Goal: Task Accomplishment & Management: Complete application form

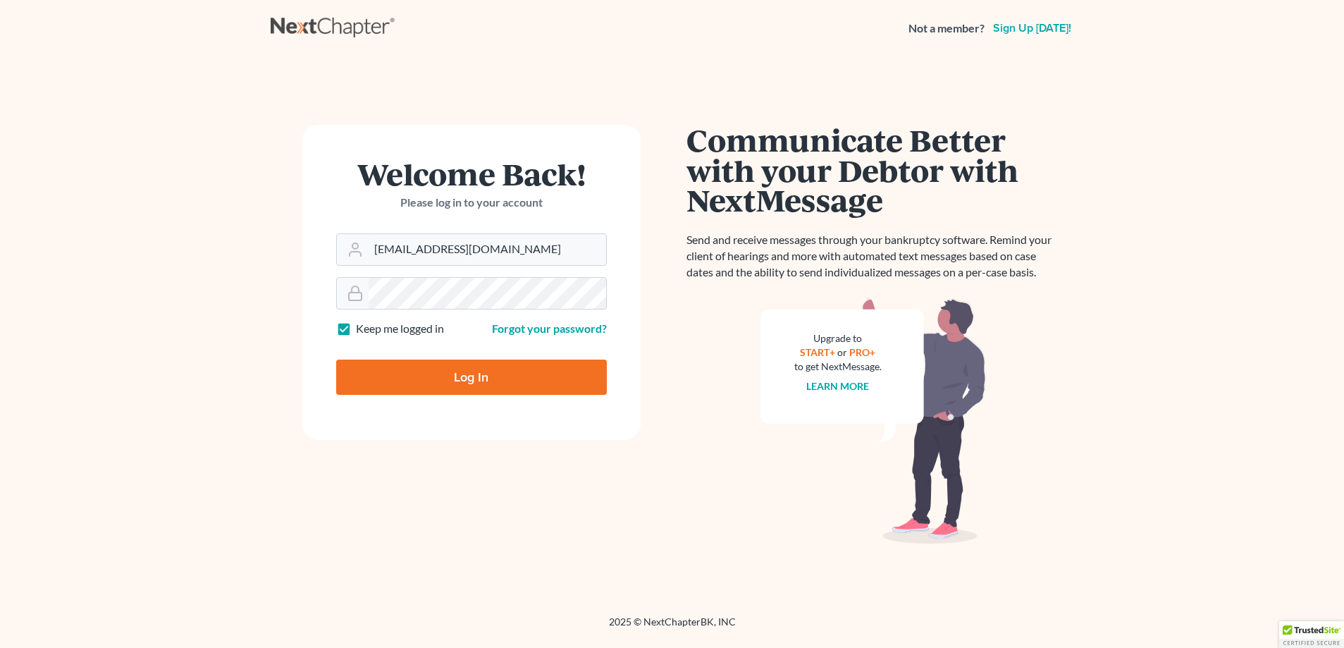
click at [517, 379] on input "Log In" at bounding box center [471, 376] width 271 height 35
type input "Thinking..."
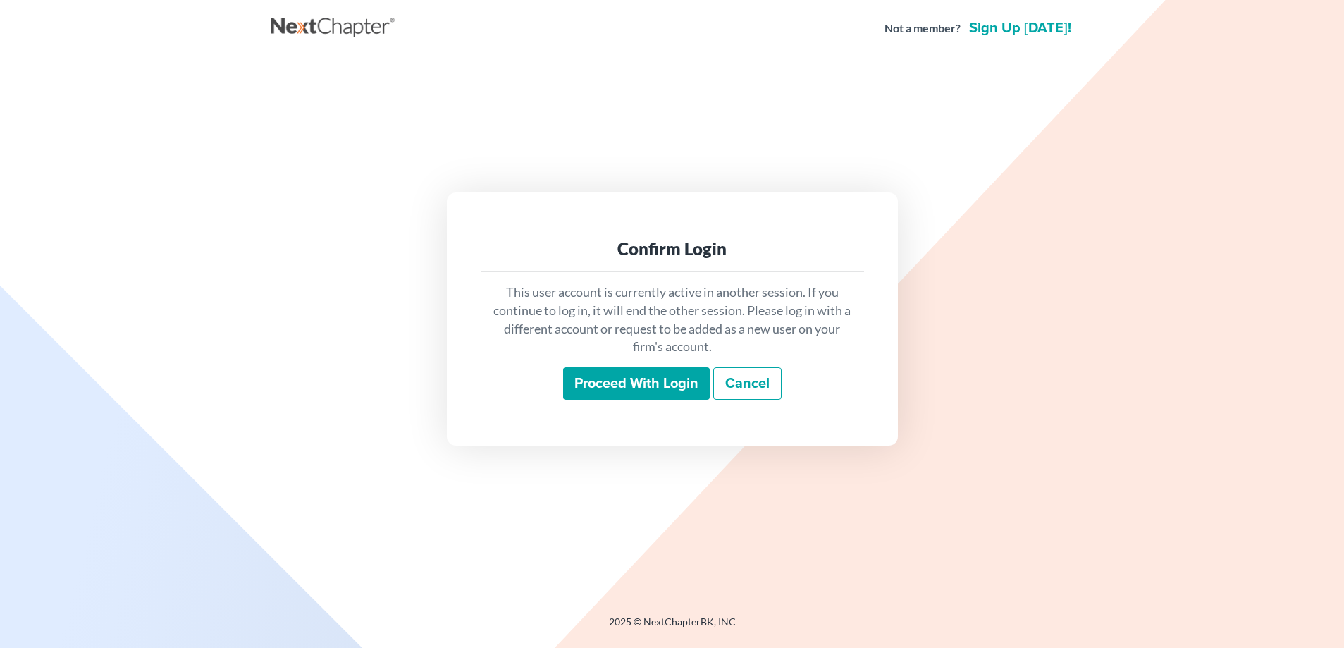
click at [613, 390] on input "Proceed with login" at bounding box center [636, 383] width 147 height 32
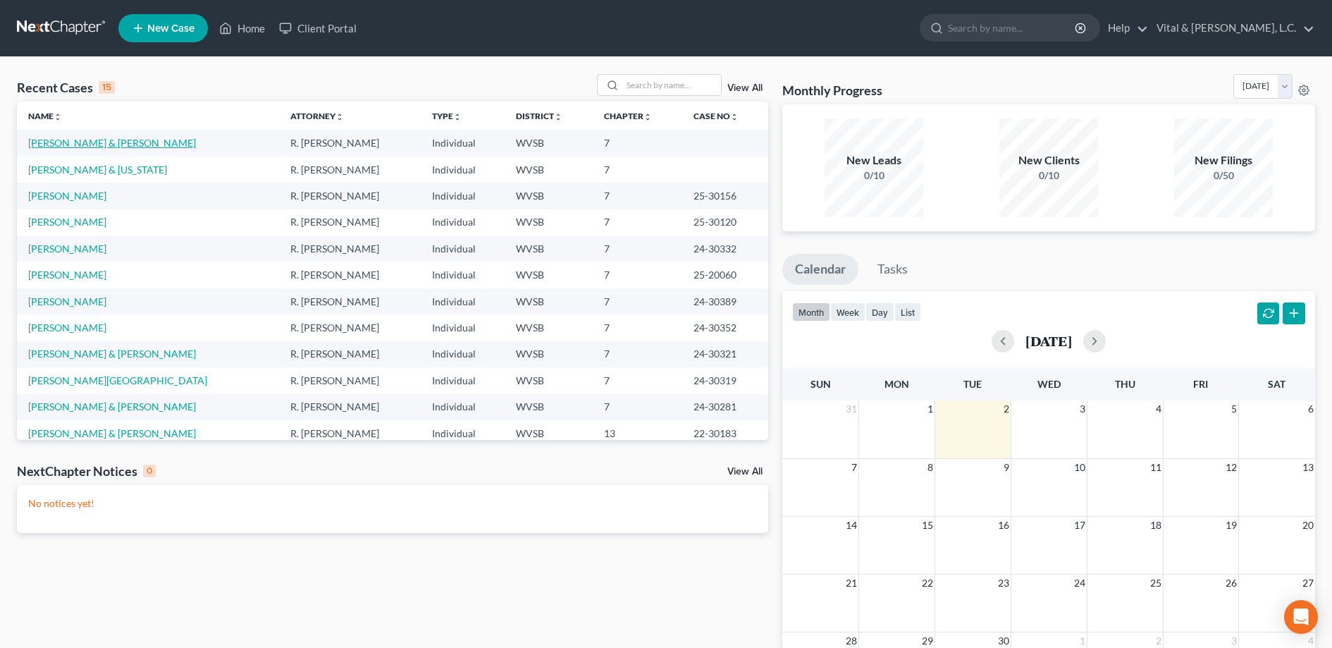
click at [91, 147] on link "[PERSON_NAME] & [PERSON_NAME]" at bounding box center [112, 143] width 168 height 12
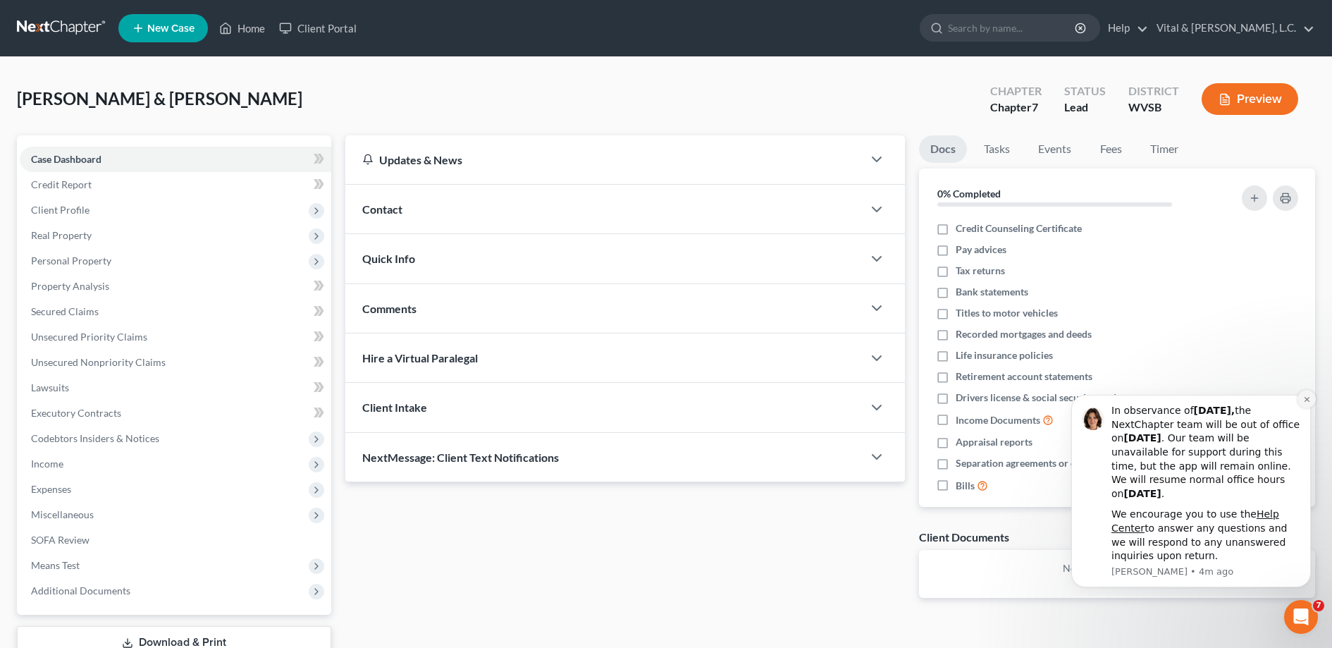
click at [1305, 399] on icon "Dismiss notification" at bounding box center [1307, 399] width 8 height 8
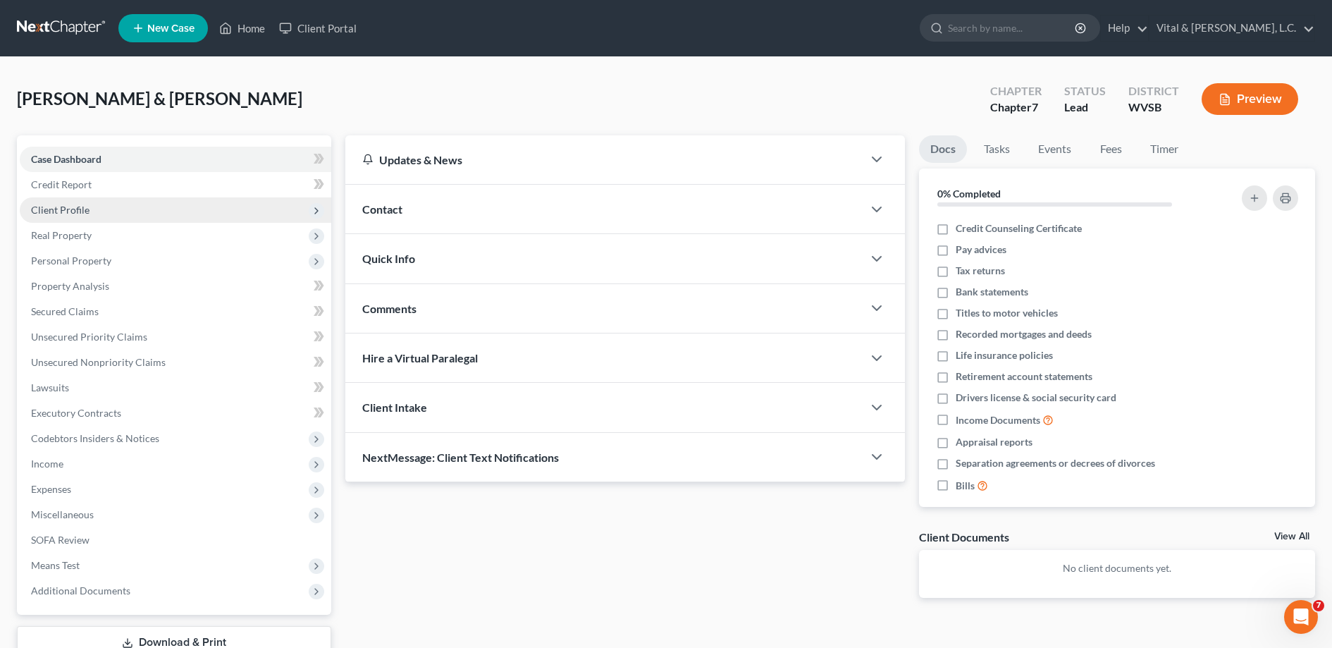
click at [78, 206] on span "Client Profile" at bounding box center [60, 210] width 59 height 12
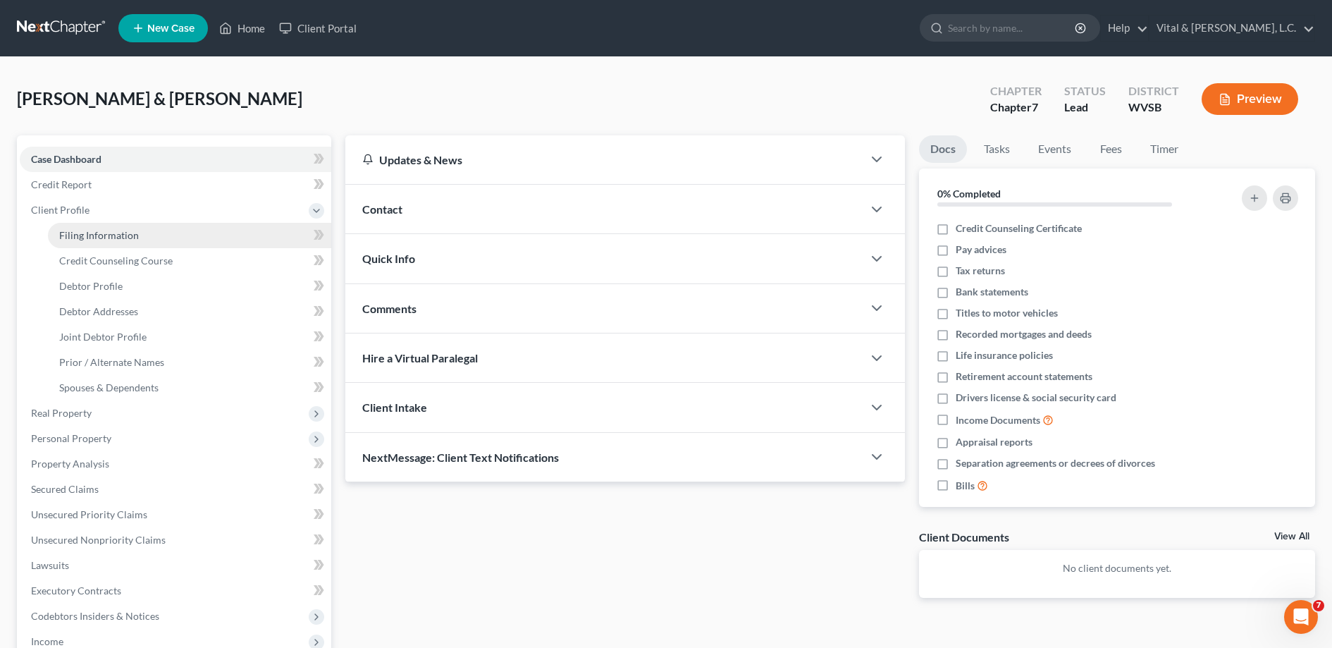
click at [99, 238] on span "Filing Information" at bounding box center [99, 235] width 80 height 12
select select "1"
select select "0"
select select "29"
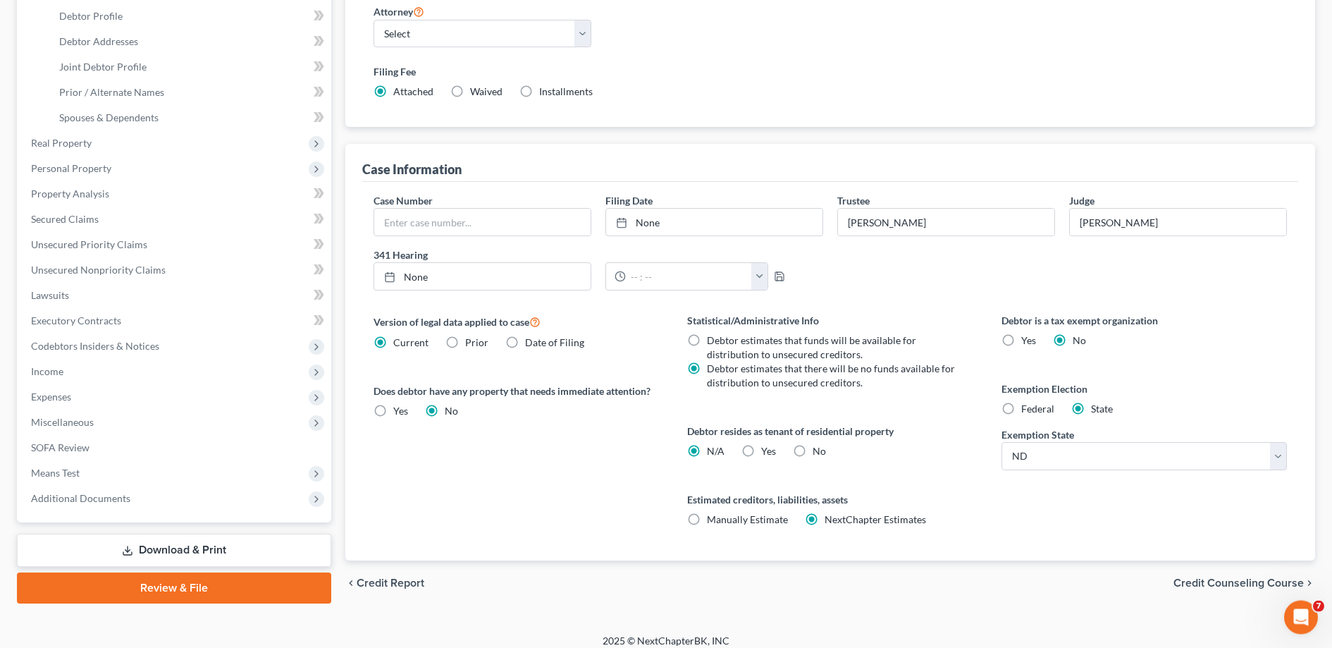
scroll to position [72, 0]
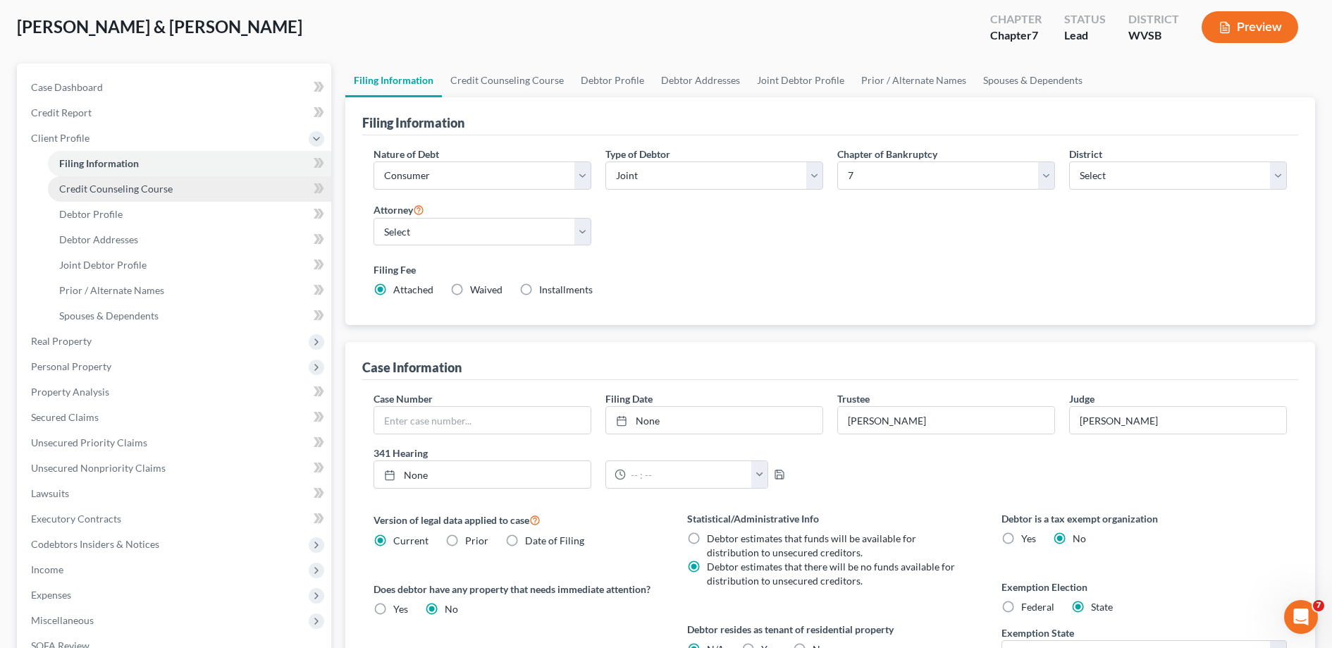
click at [154, 189] on span "Credit Counseling Course" at bounding box center [115, 189] width 113 height 12
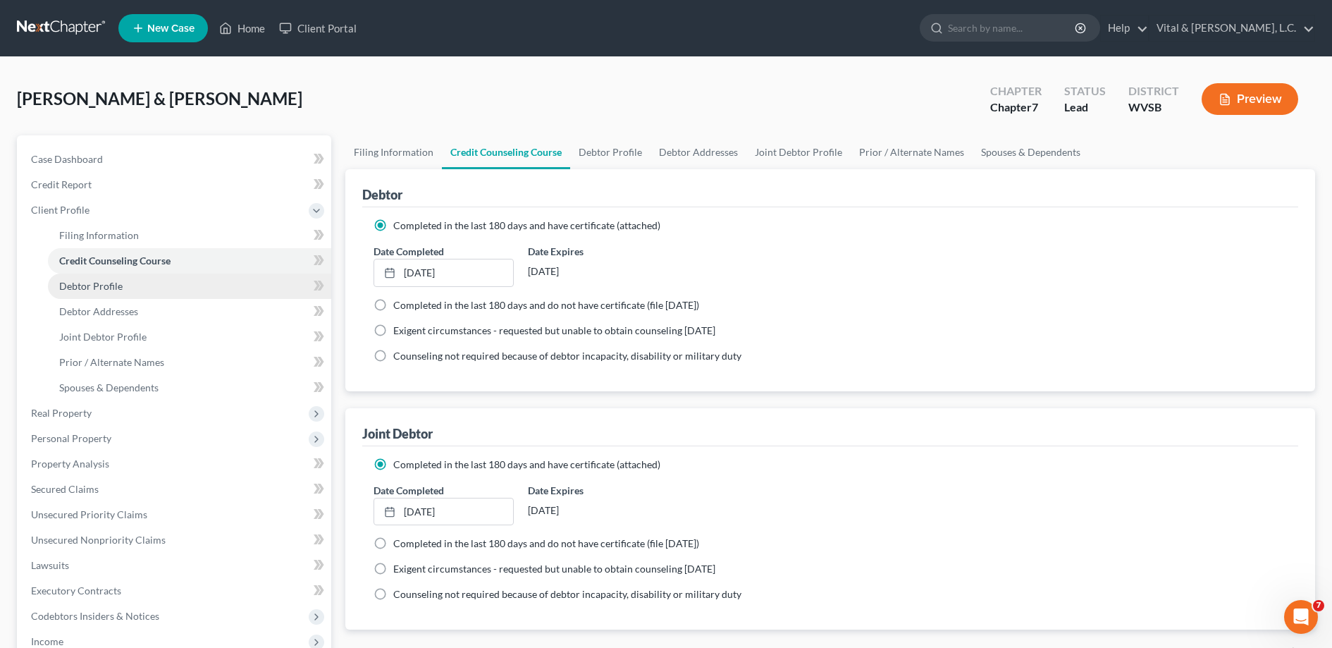
click at [111, 284] on span "Debtor Profile" at bounding box center [90, 286] width 63 height 12
select select "1"
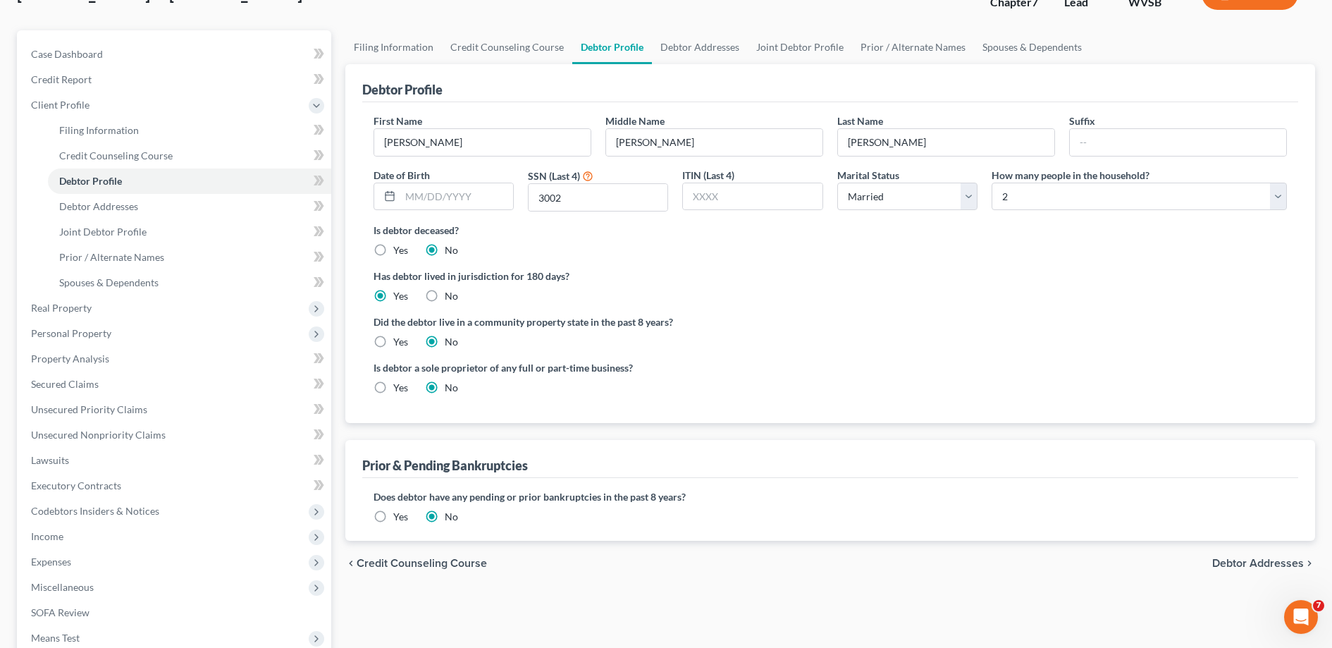
scroll to position [108, 0]
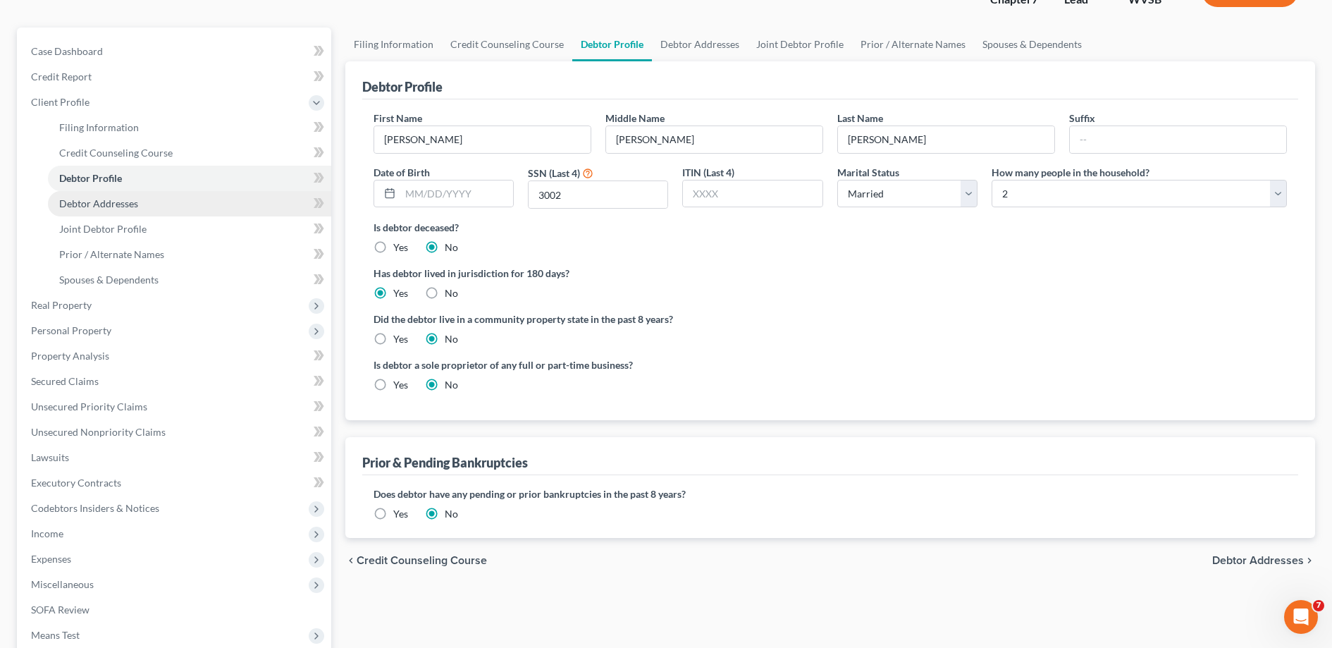
click at [114, 206] on span "Debtor Addresses" at bounding box center [98, 203] width 79 height 12
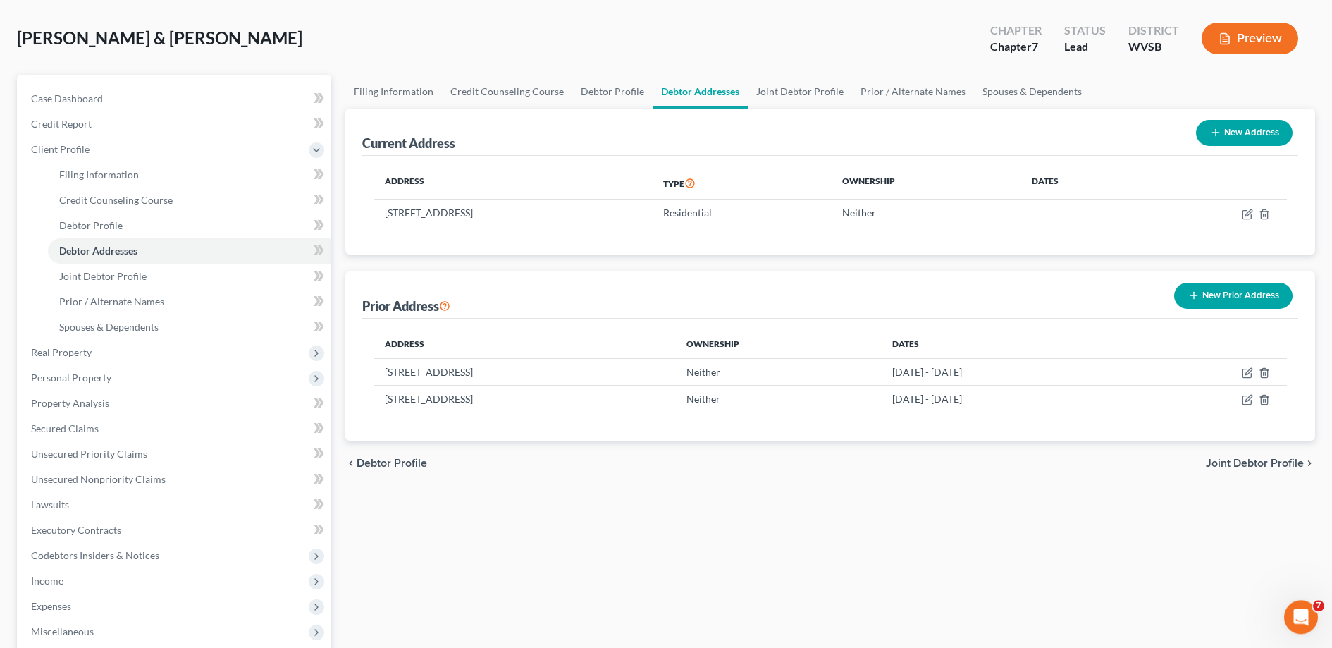
scroll to position [144, 0]
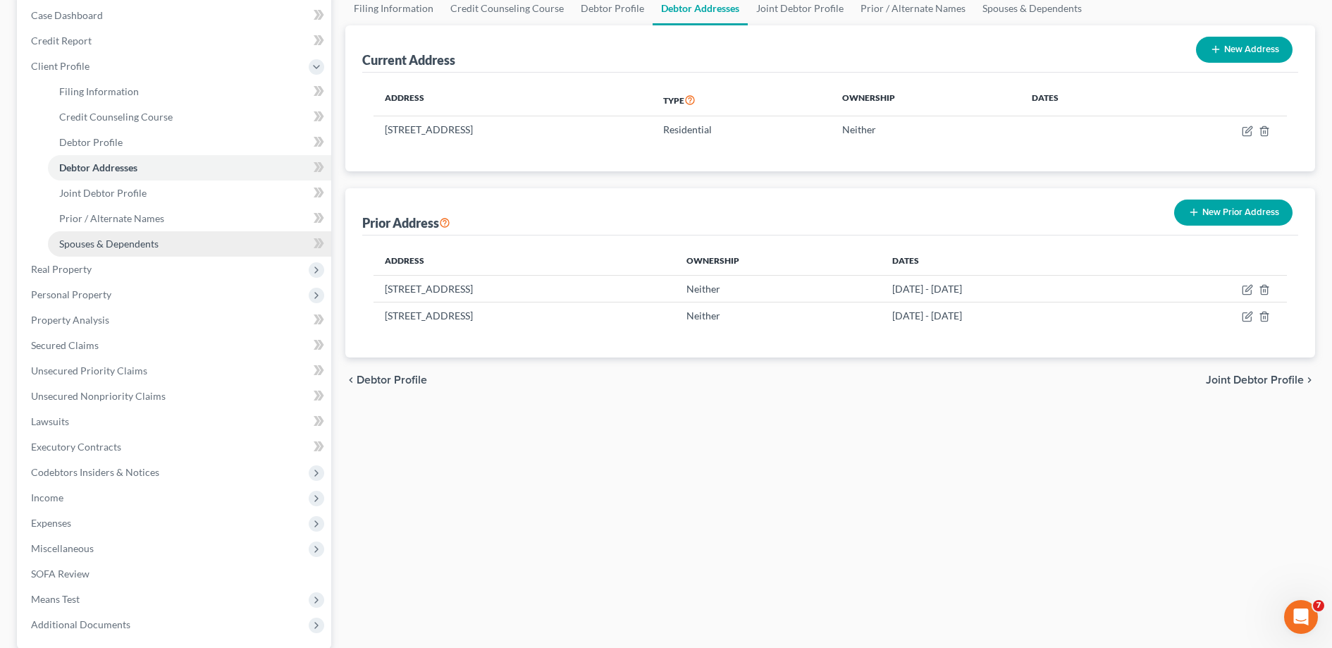
click at [125, 241] on span "Spouses & Dependents" at bounding box center [108, 244] width 99 height 12
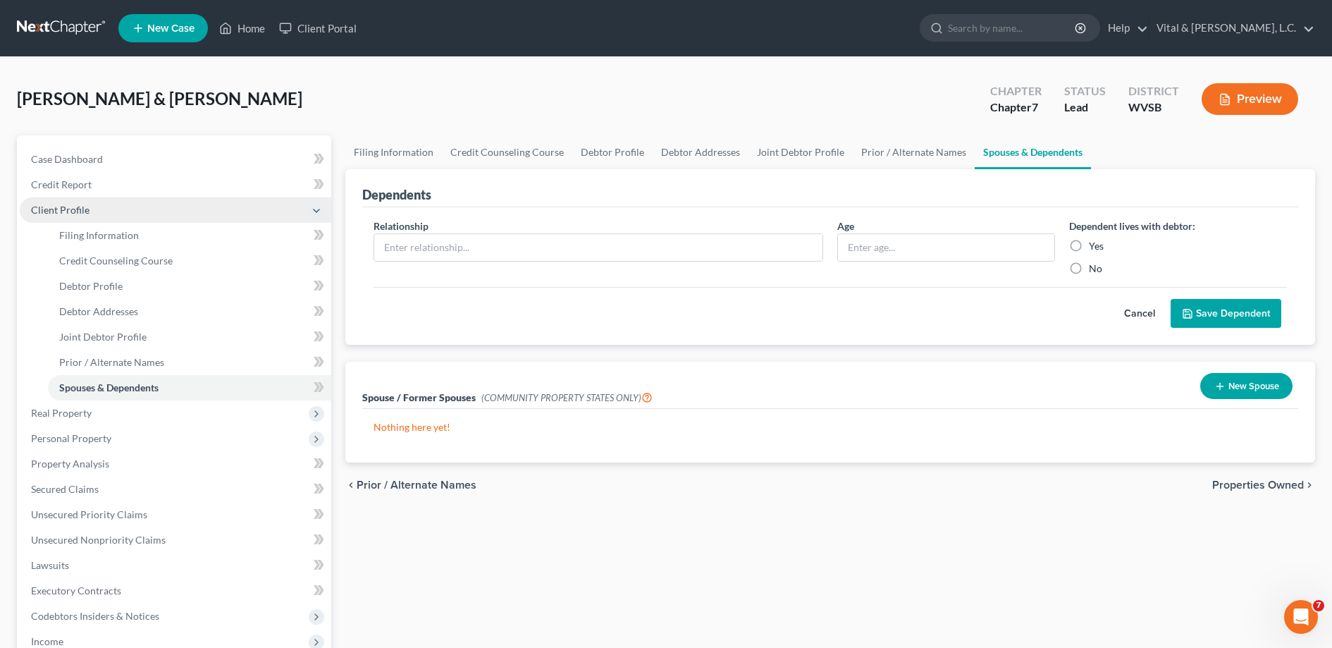
click at [315, 211] on icon at bounding box center [316, 210] width 11 height 11
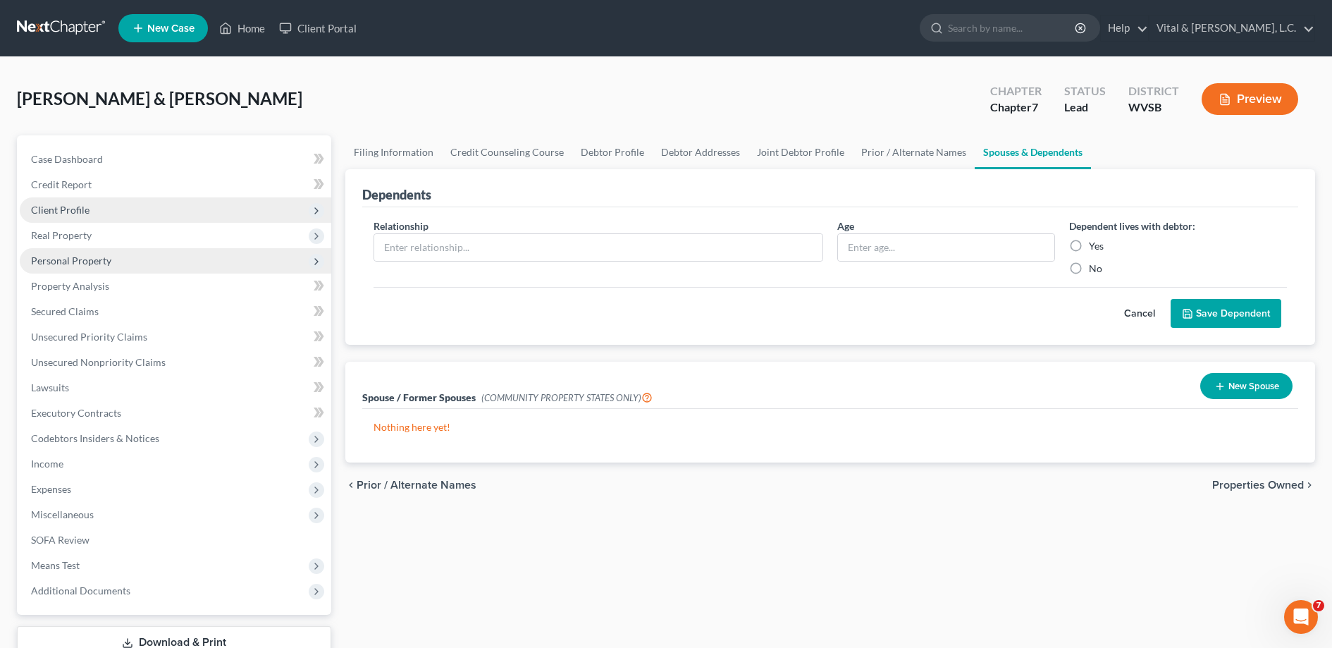
click at [109, 262] on span "Personal Property" at bounding box center [71, 260] width 80 height 12
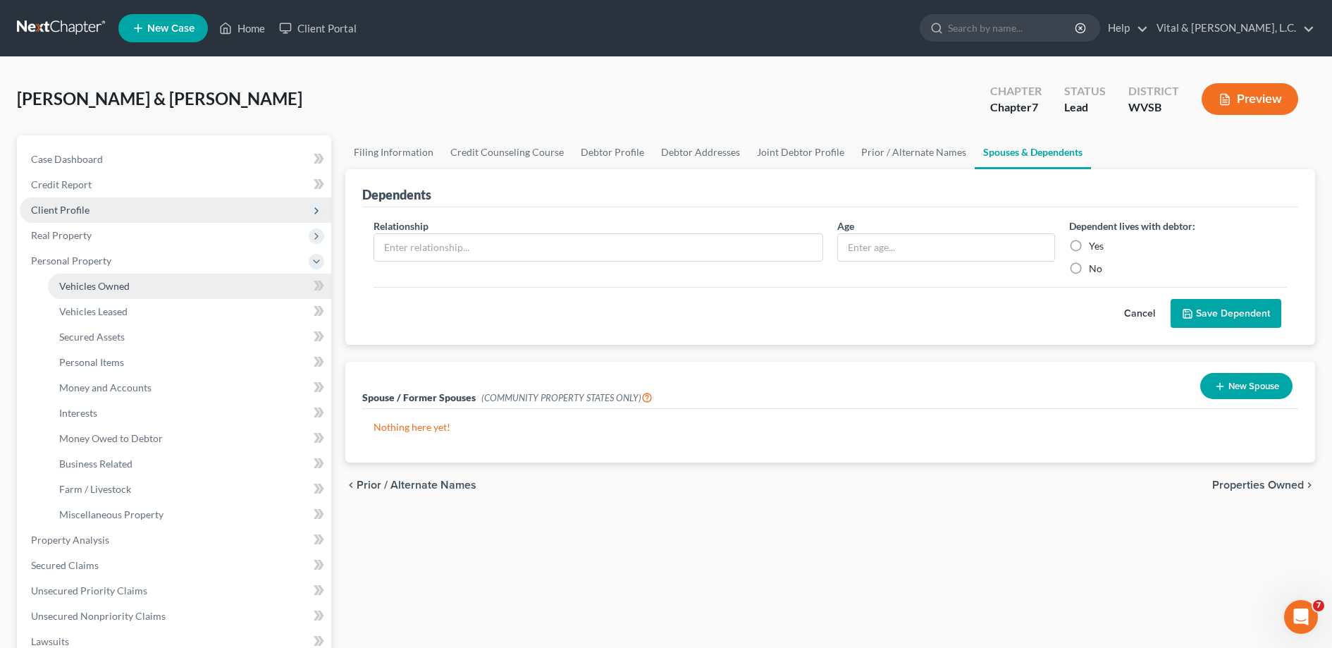
click at [97, 284] on span "Vehicles Owned" at bounding box center [94, 286] width 70 height 12
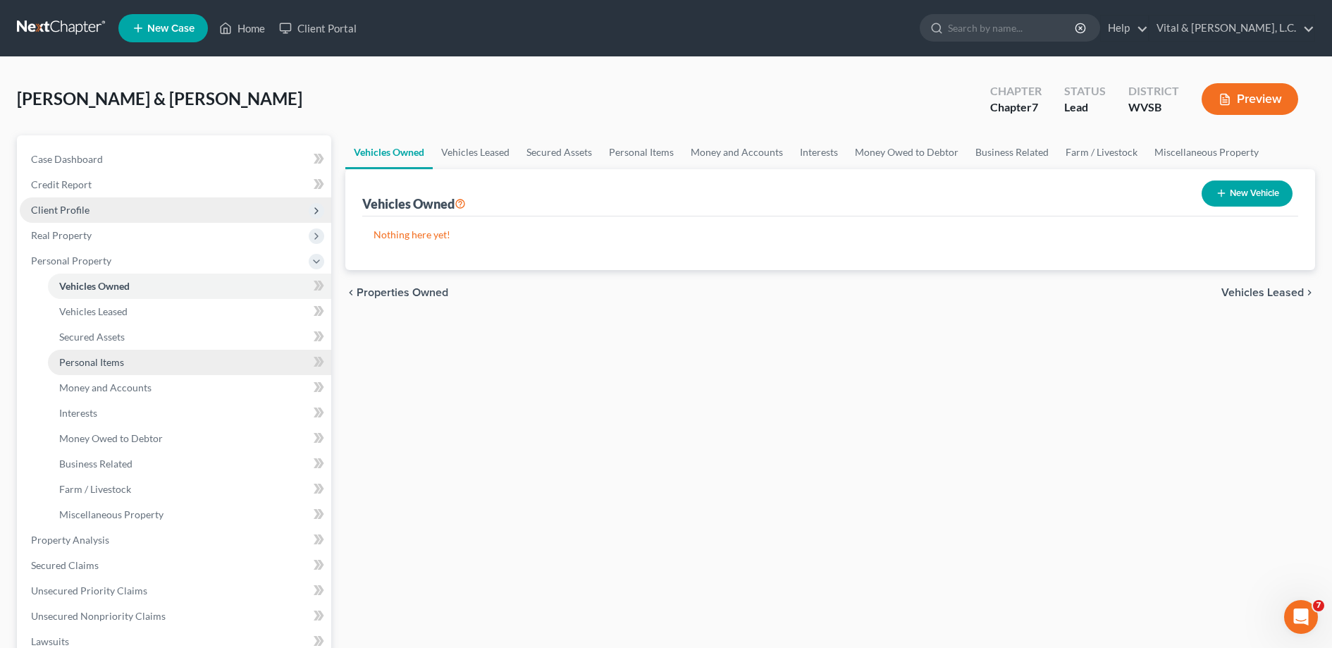
click at [102, 360] on span "Personal Items" at bounding box center [91, 362] width 65 height 12
